Goal: Navigation & Orientation: Find specific page/section

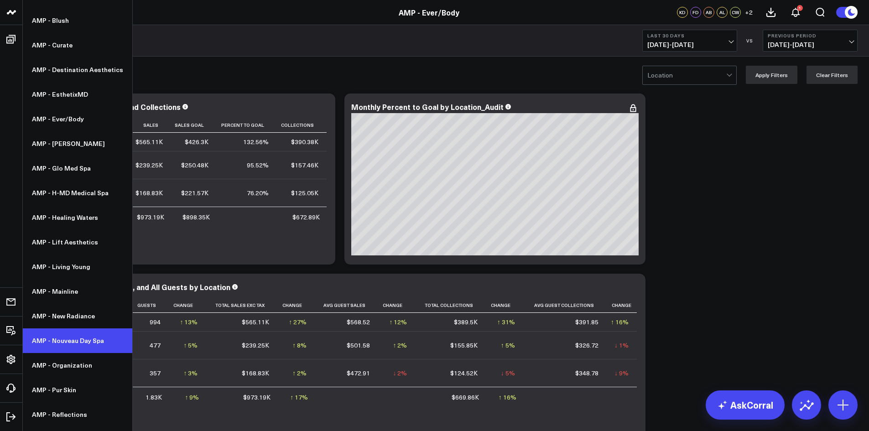
scroll to position [182, 0]
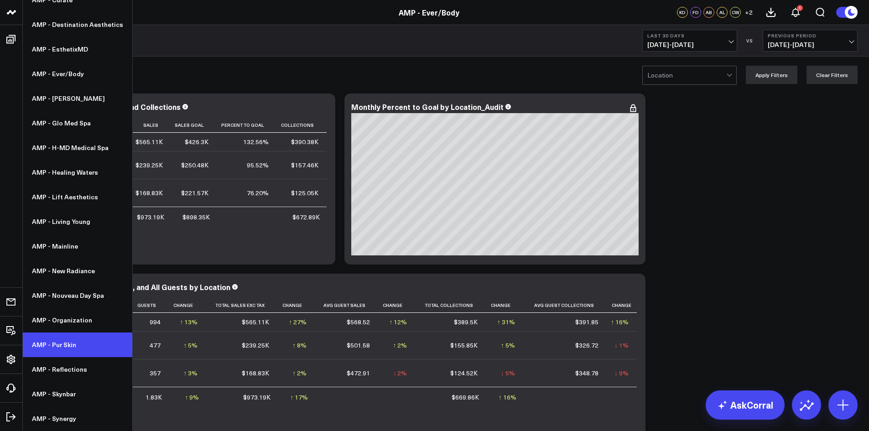
click at [67, 342] on link "AMP - Pur Skin" at bounding box center [77, 345] width 109 height 25
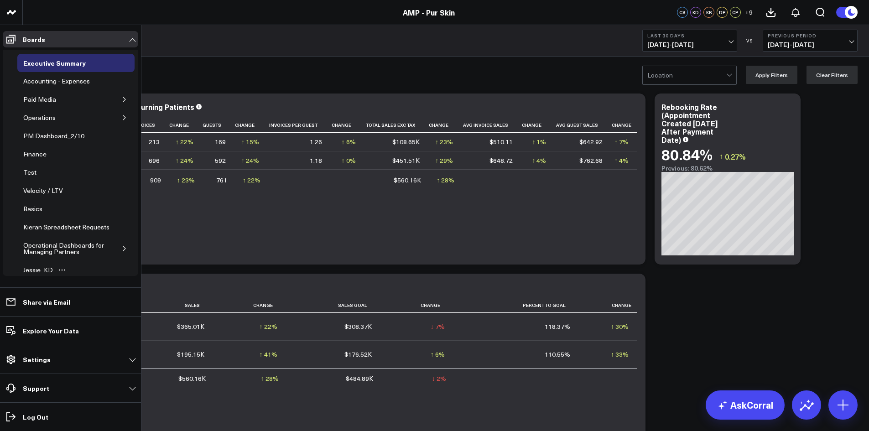
scroll to position [46, 0]
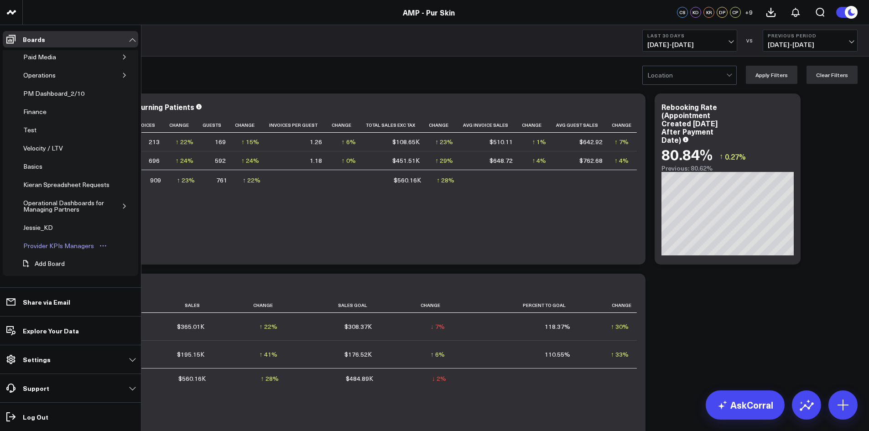
click at [67, 250] on div "Provider KPIs Managers" at bounding box center [58, 245] width 75 height 11
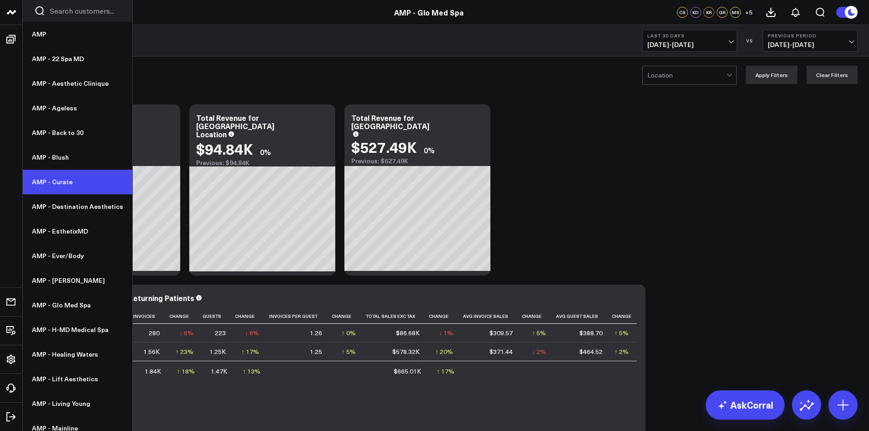
click at [56, 187] on link "AMP - Curate" at bounding box center [77, 182] width 109 height 25
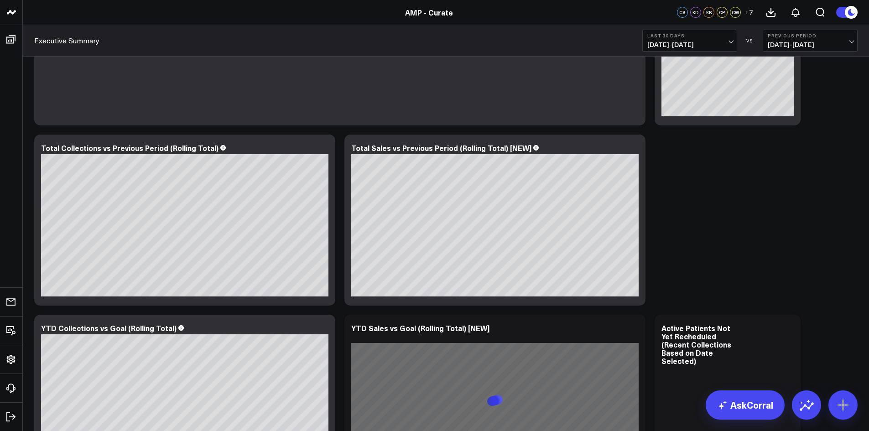
scroll to position [456, 0]
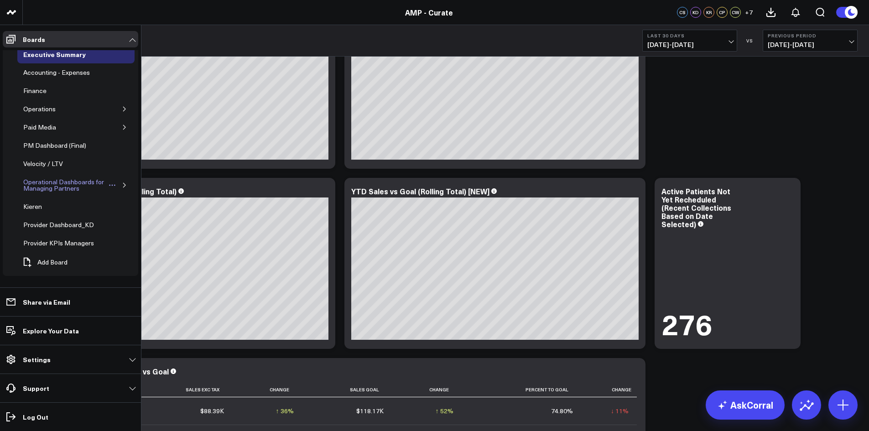
click at [112, 185] on icon "Open board menu" at bounding box center [112, 185] width 1 height 1
click at [73, 184] on div "Operational Dashboards for Managing Partners" at bounding box center [64, 185] width 87 height 17
click at [125, 183] on div "Operational Dashboards for Managing Partners" at bounding box center [75, 185] width 117 height 25
click at [122, 183] on icon "button" at bounding box center [124, 184] width 5 height 5
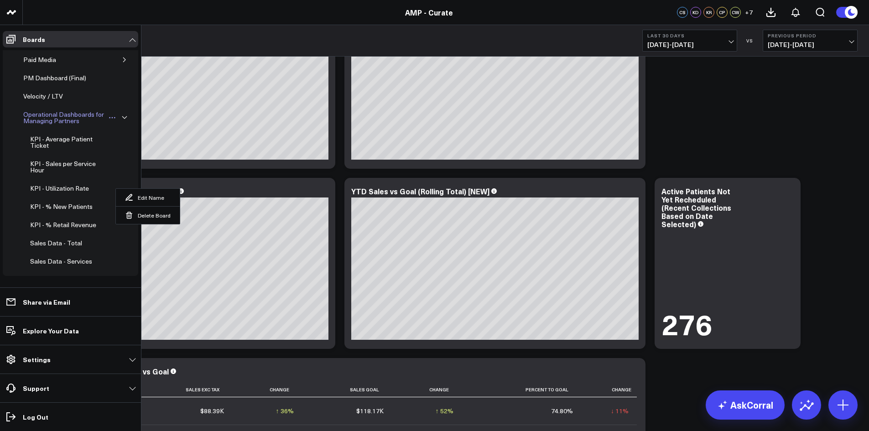
scroll to position [9, 0]
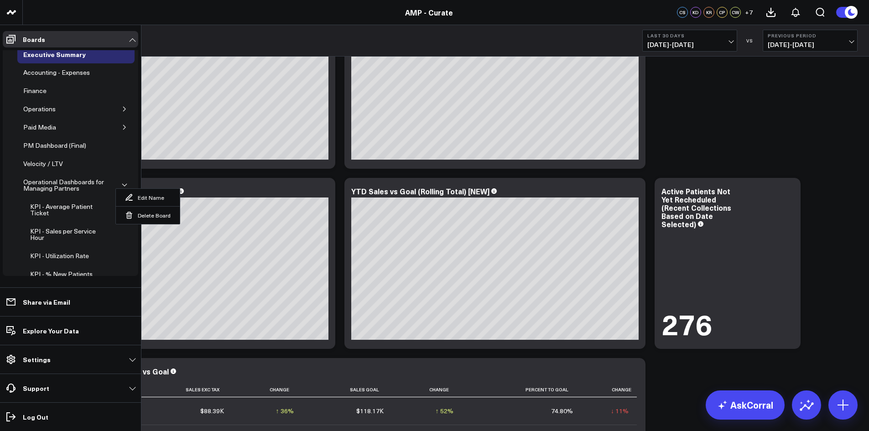
click at [122, 185] on icon "button" at bounding box center [124, 184] width 5 height 5
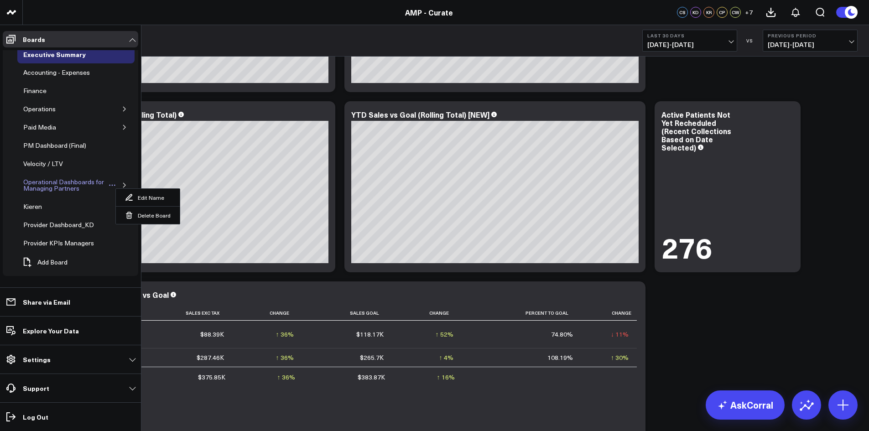
scroll to position [547, 0]
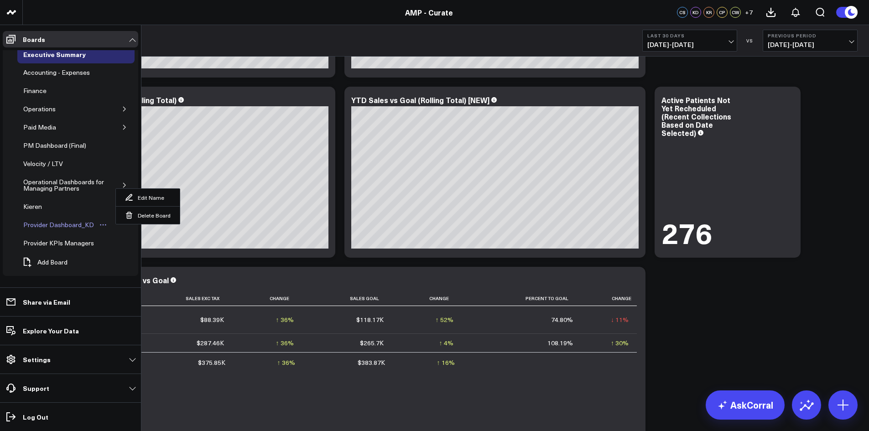
click at [65, 225] on div "Provider Dashboard_KD" at bounding box center [58, 224] width 75 height 11
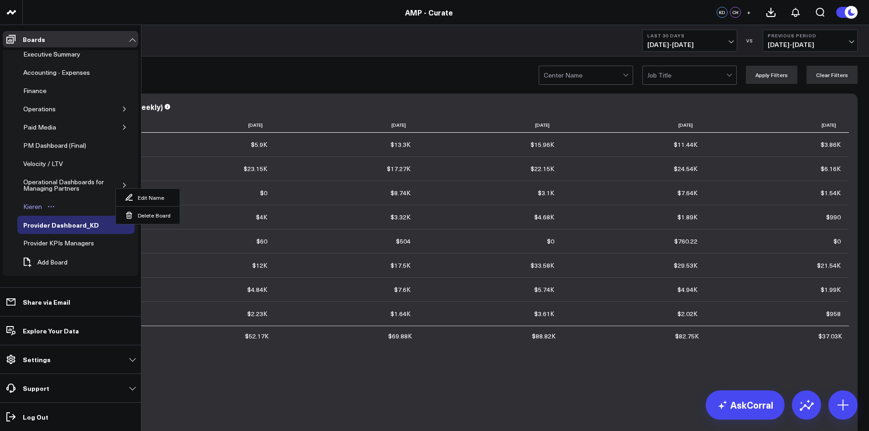
click at [30, 203] on div "Kieren" at bounding box center [32, 206] width 23 height 11
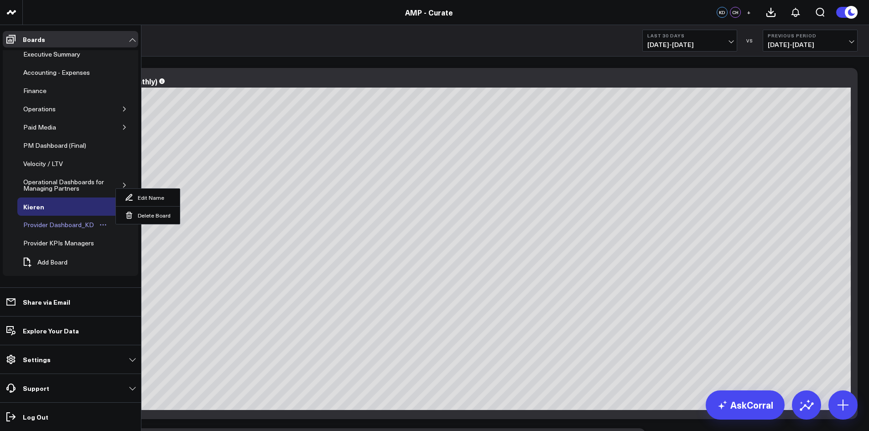
click at [64, 225] on div "Provider Dashboard_KD" at bounding box center [58, 224] width 75 height 11
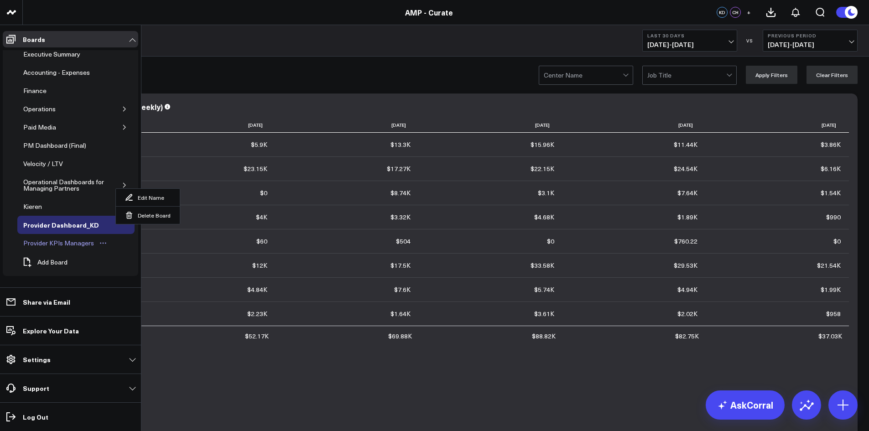
click at [67, 242] on div "Provider KPIs Managers" at bounding box center [58, 243] width 75 height 11
